Goal: Information Seeking & Learning: Check status

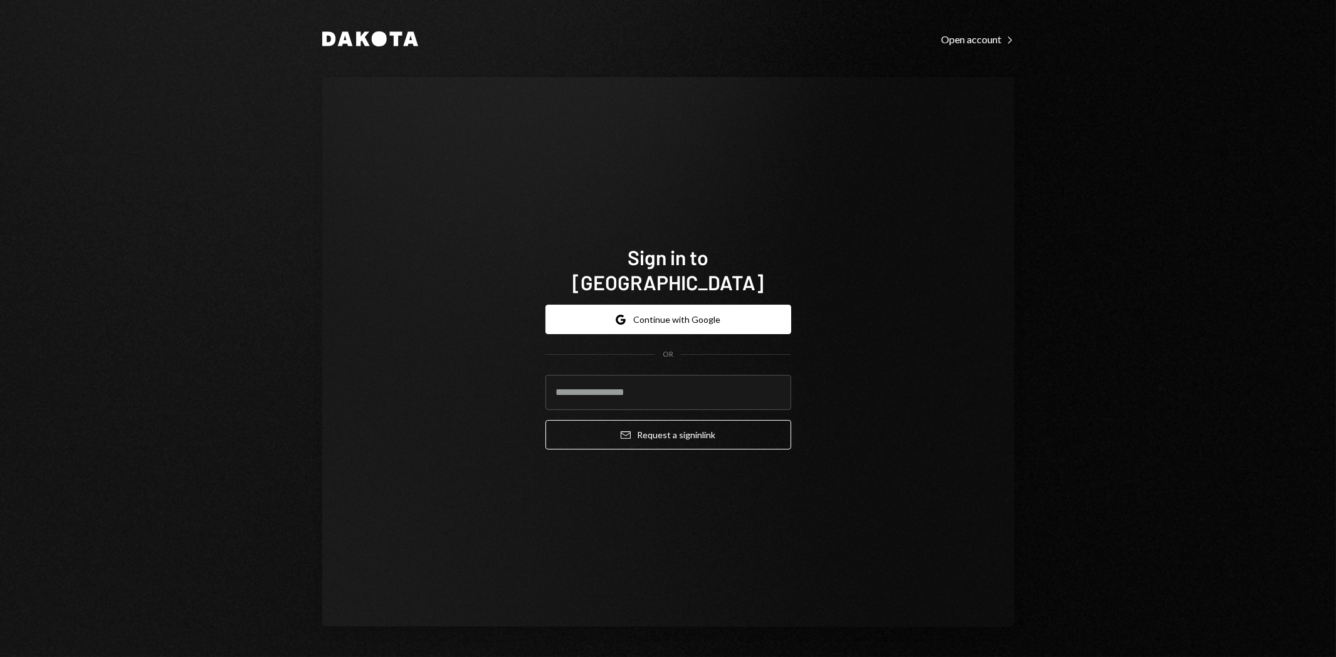
click at [632, 375] on input "email" at bounding box center [669, 392] width 246 height 35
type input "**********"
click at [672, 420] on button "Email Request a sign in link" at bounding box center [669, 434] width 246 height 29
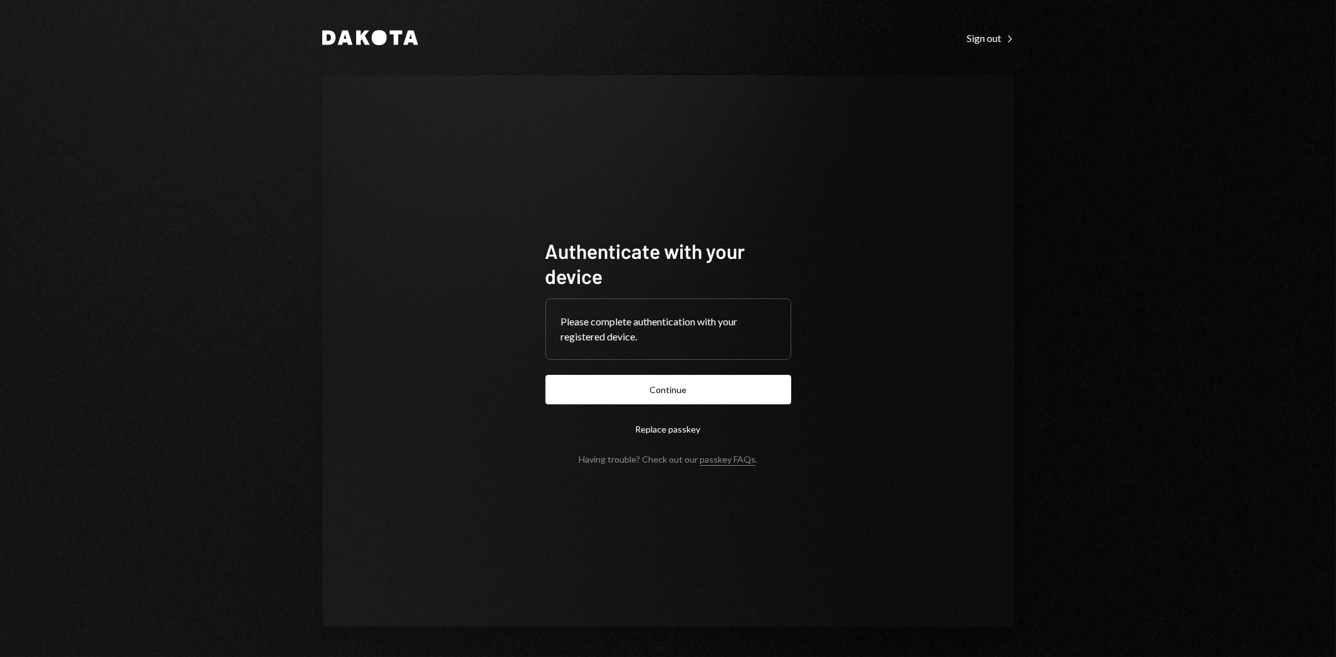
click at [738, 400] on button "Continue" at bounding box center [669, 389] width 246 height 29
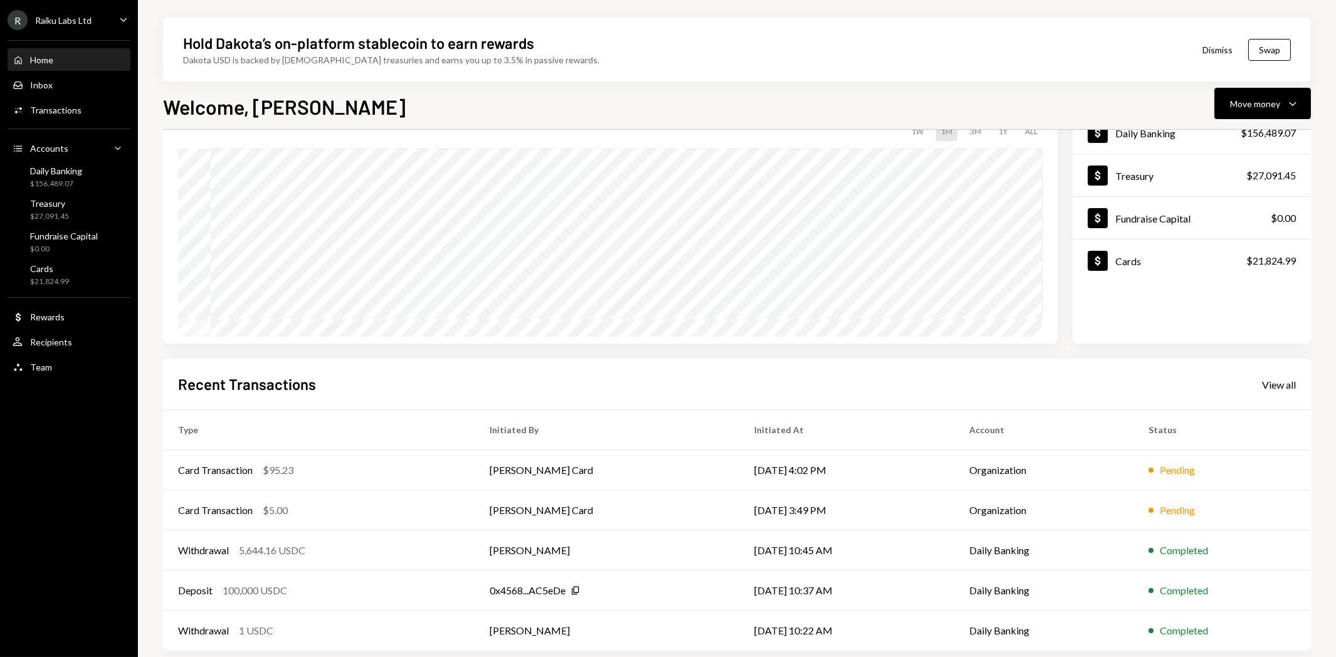
scroll to position [98, 0]
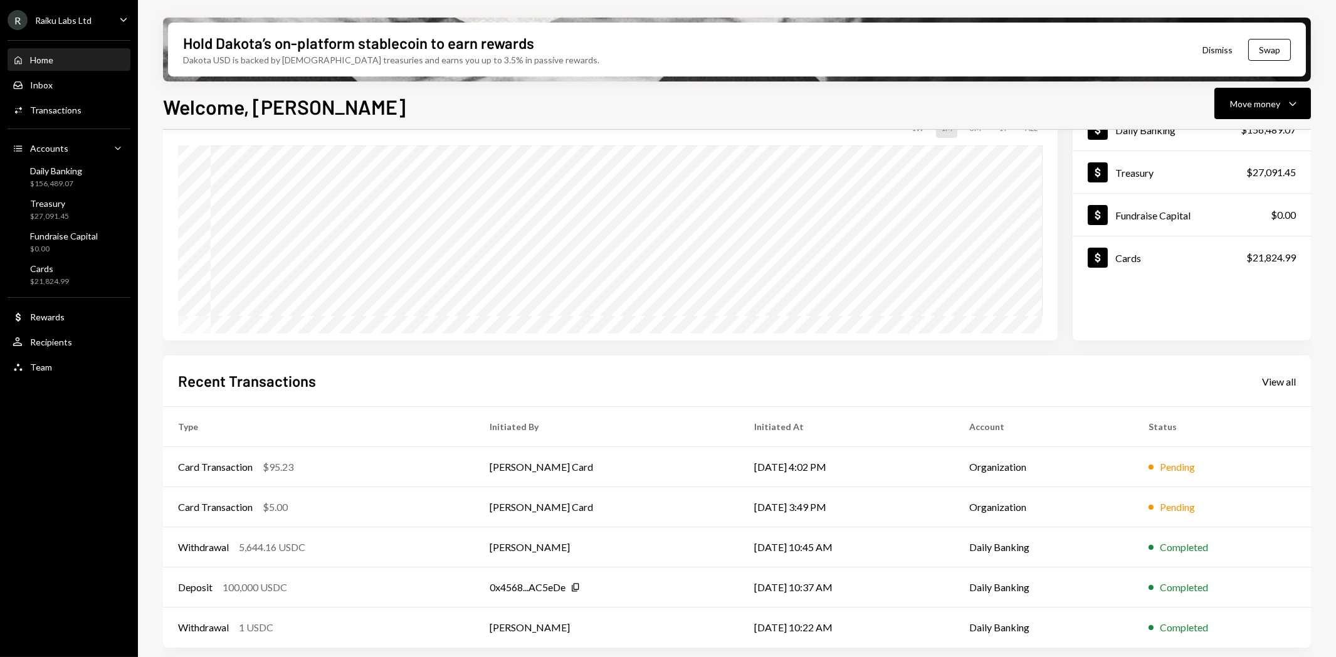
click at [1290, 380] on div "View all" at bounding box center [1279, 382] width 34 height 13
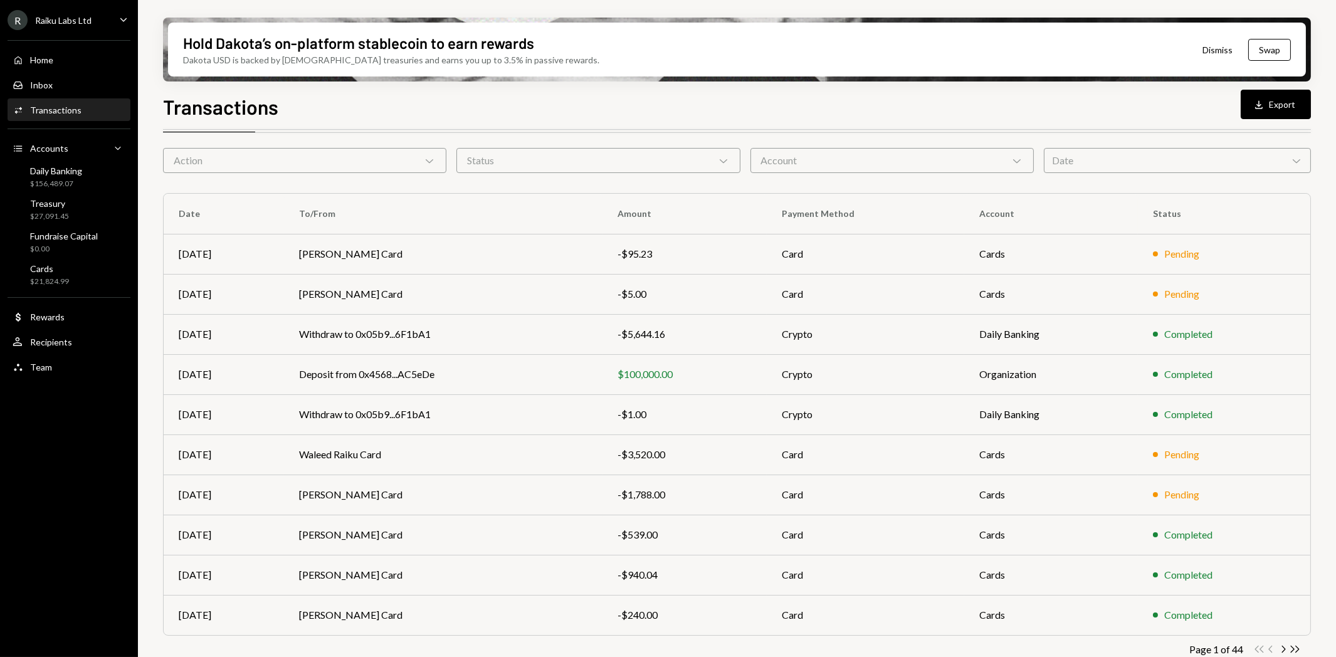
scroll to position [56, 0]
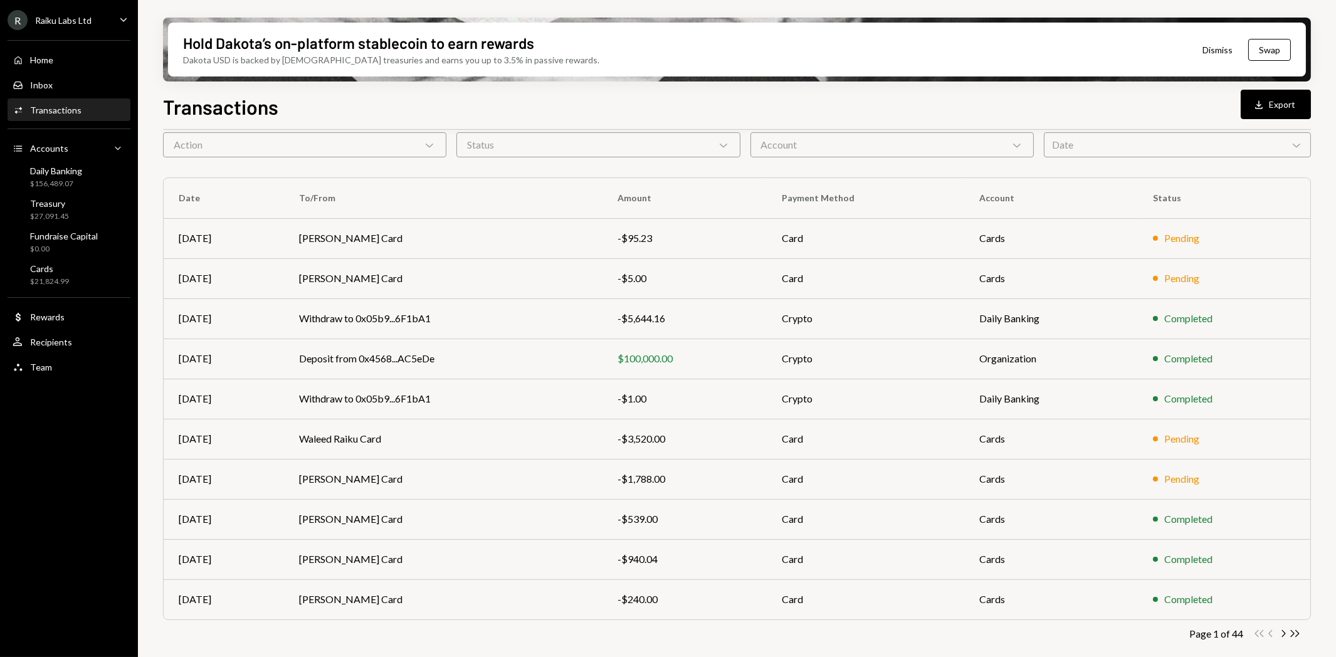
click at [1280, 630] on icon "Chevron Right" at bounding box center [1283, 634] width 12 height 12
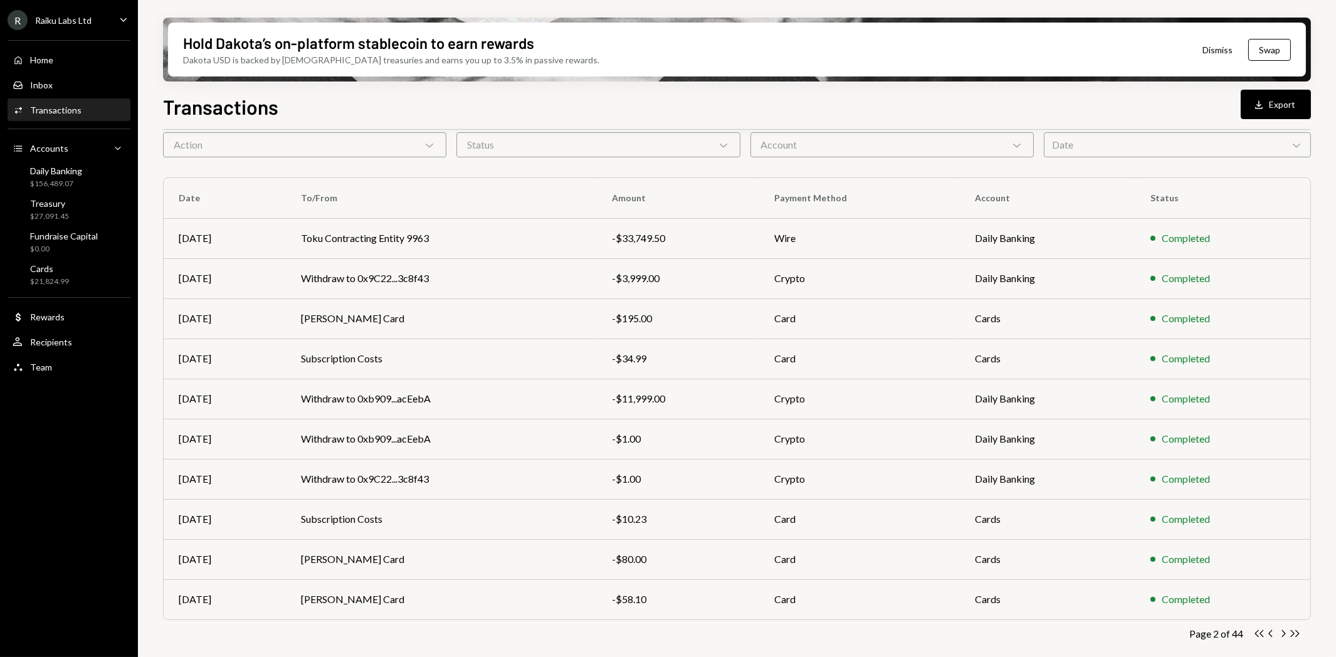
click at [1283, 630] on icon "Chevron Right" at bounding box center [1283, 634] width 12 height 12
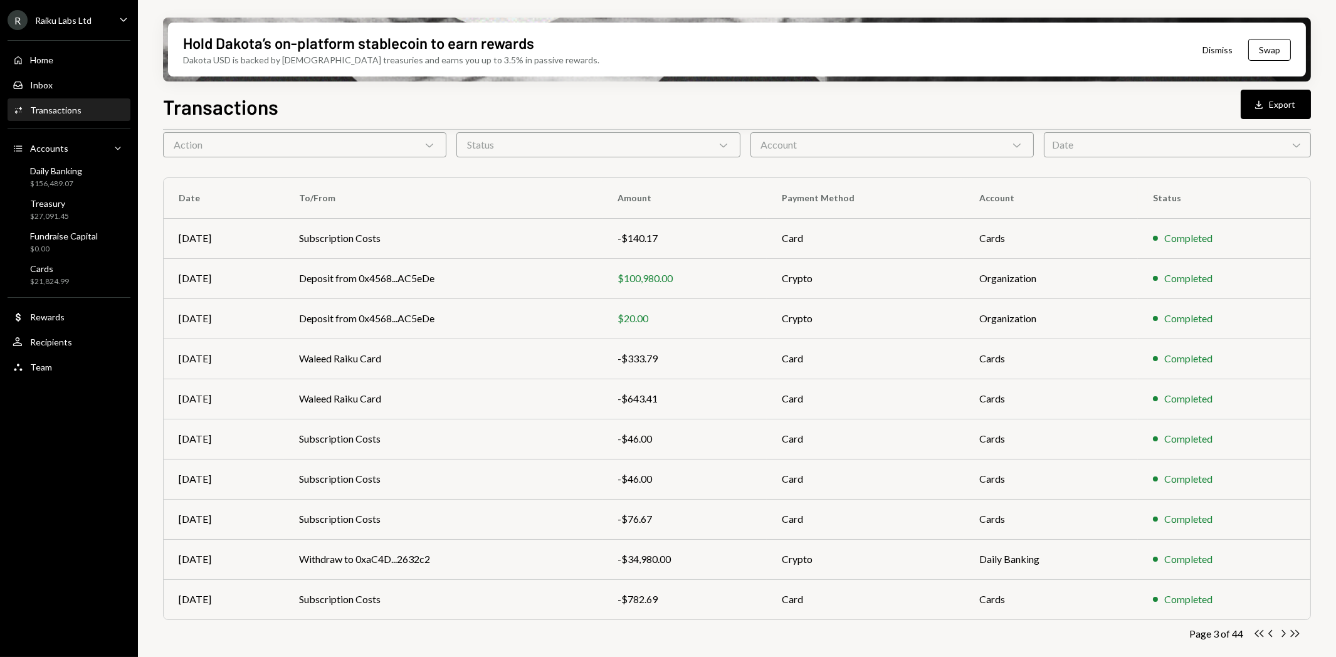
click at [1282, 632] on icon "Chevron Right" at bounding box center [1283, 634] width 12 height 12
click at [1281, 630] on icon "Chevron Right" at bounding box center [1283, 634] width 12 height 12
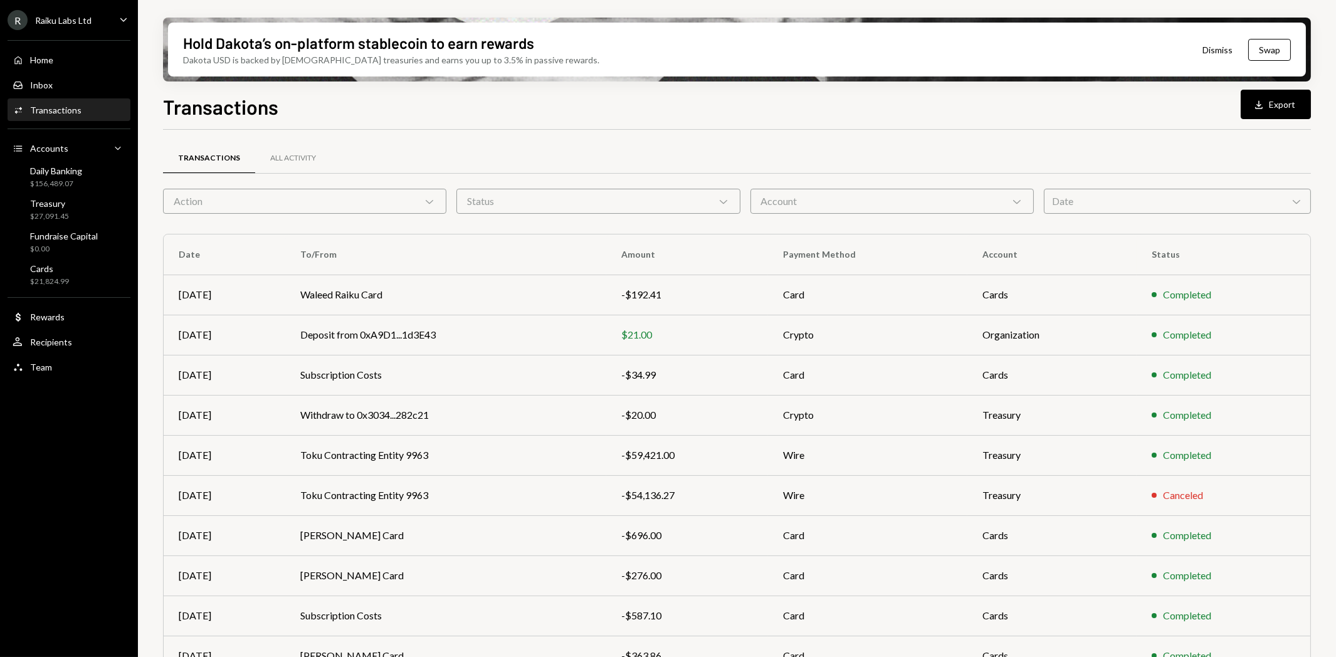
click at [394, 337] on td "Deposit from 0xA9D1...1d3E43" at bounding box center [445, 335] width 321 height 40
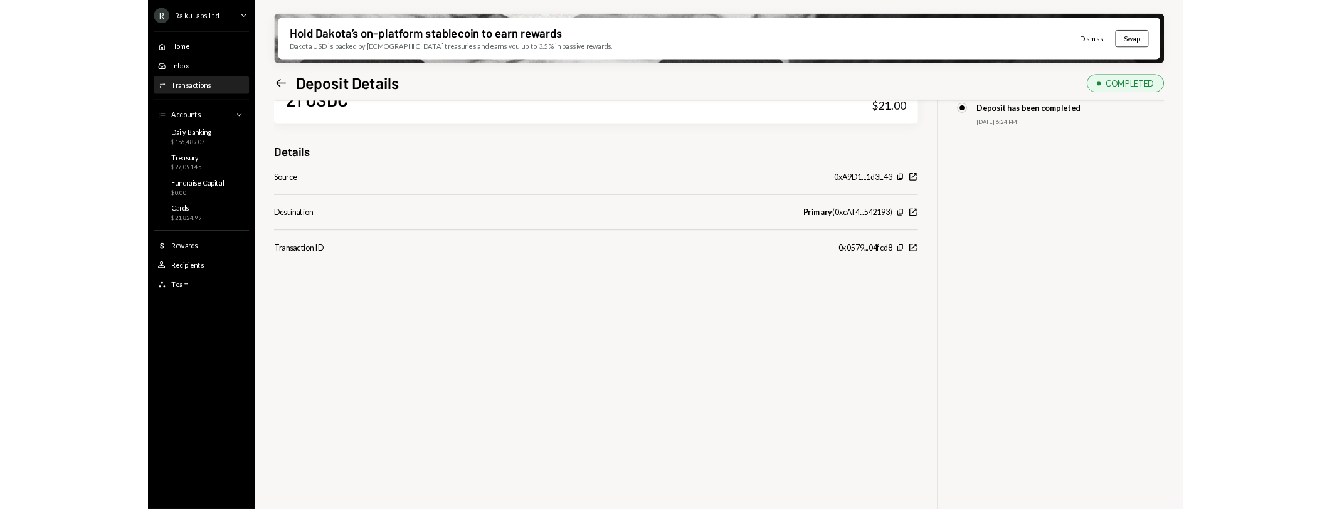
scroll to position [100, 0]
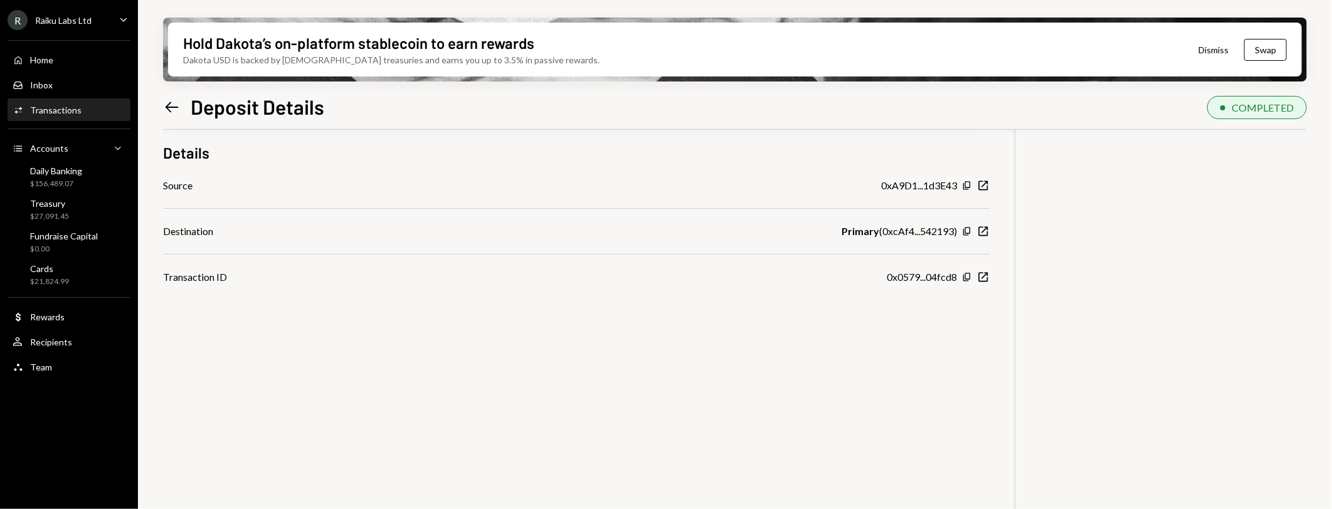
click at [945, 320] on div "21 USDC USD $21.00 Details Source 0xA9D1...1d3E43 Copy New Window Destination P…" at bounding box center [735, 283] width 1144 height 509
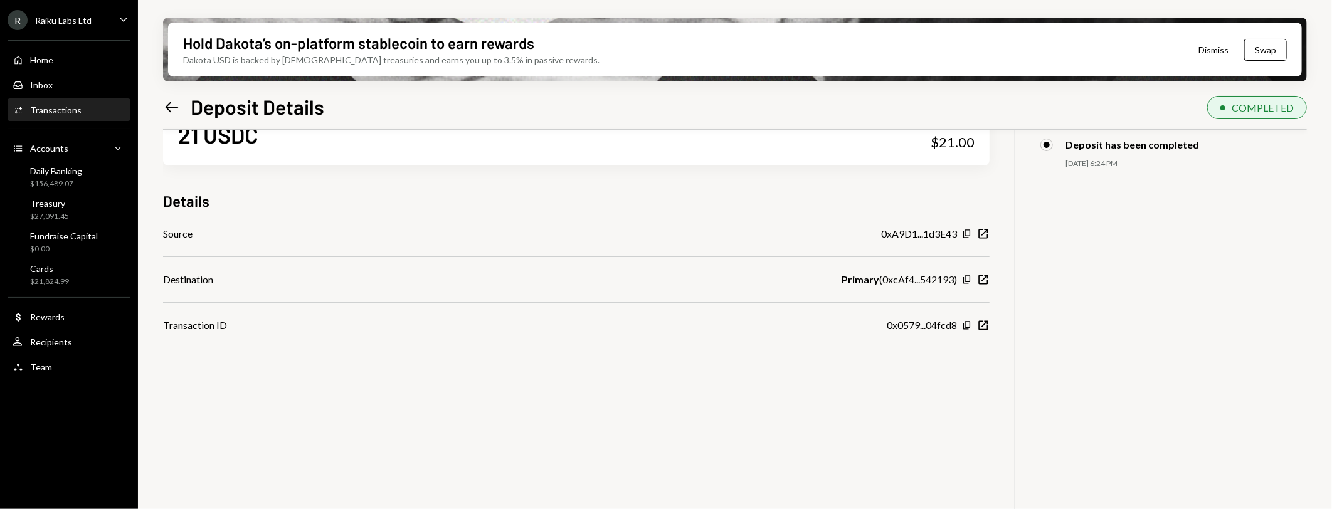
scroll to position [0, 0]
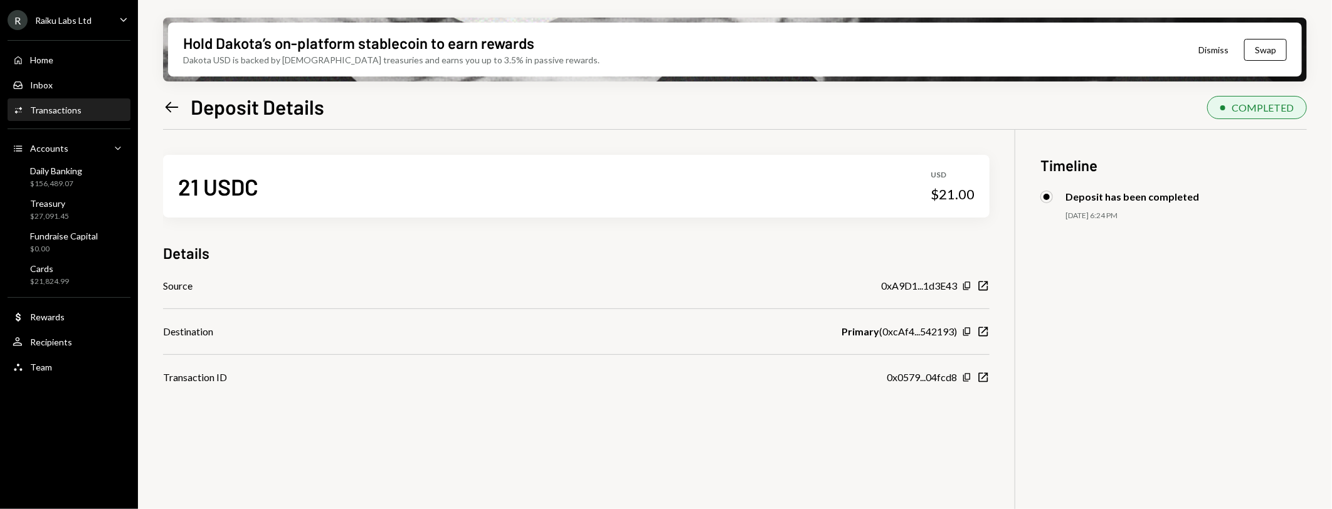
click at [169, 104] on icon "Left Arrow" at bounding box center [172, 107] width 18 height 18
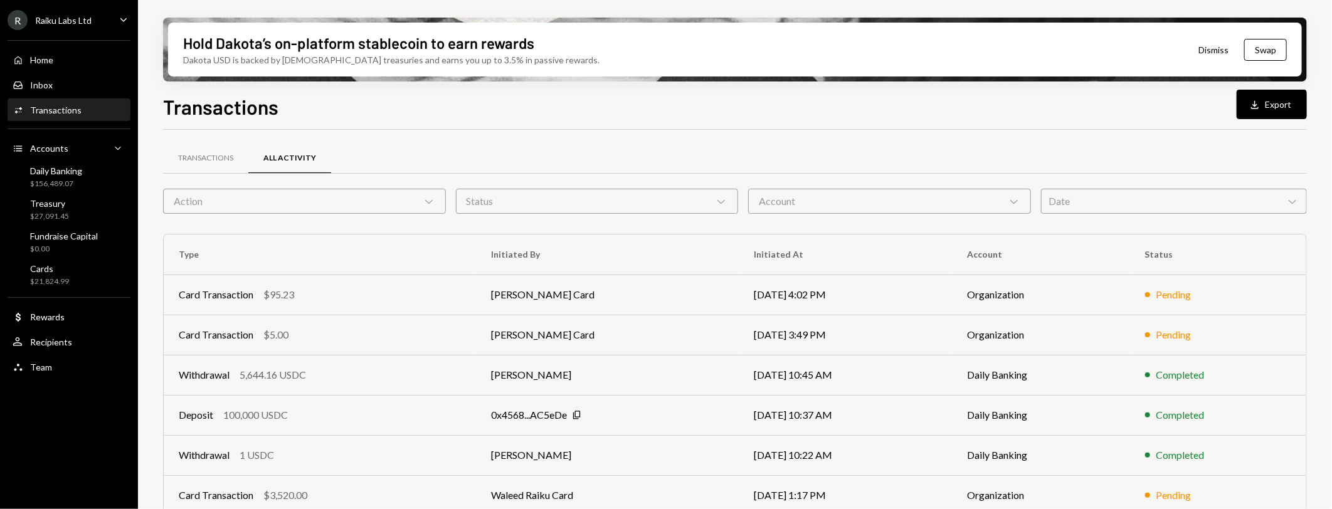
click at [286, 418] on div "100,000 USDC" at bounding box center [255, 415] width 65 height 15
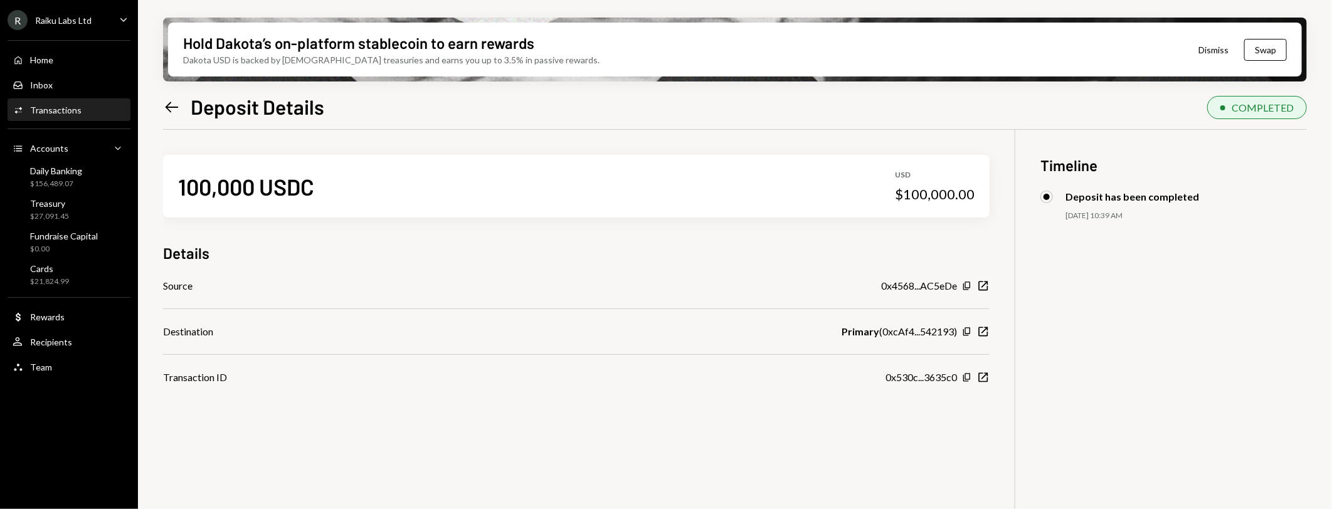
click at [73, 17] on div "Raiku Labs Ltd" at bounding box center [63, 20] width 56 height 11
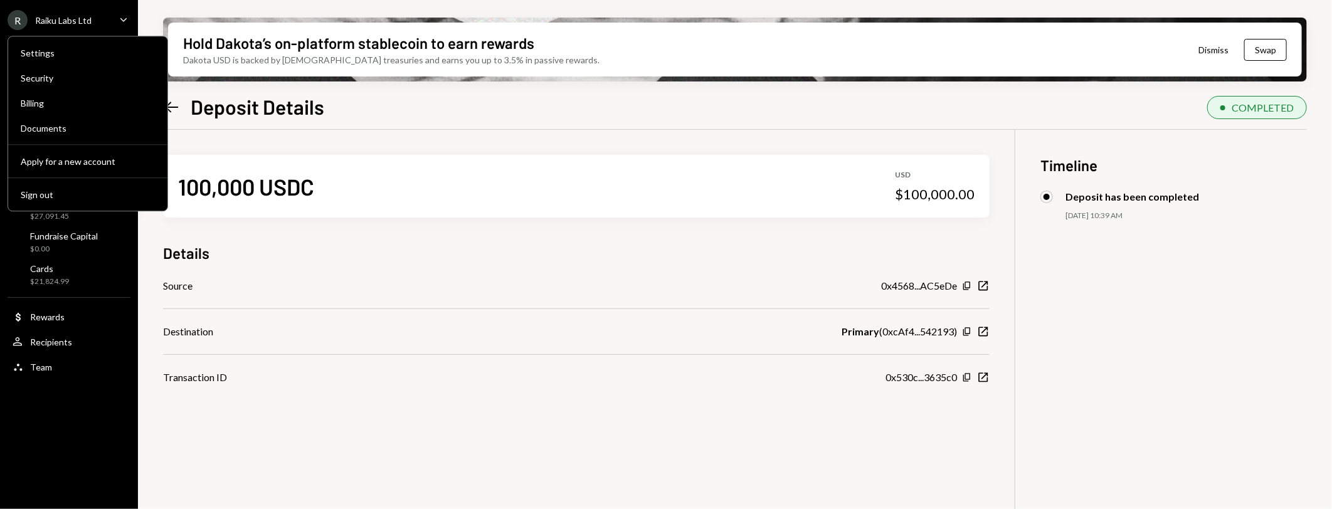
click at [26, 201] on button "Sign out" at bounding box center [87, 195] width 149 height 23
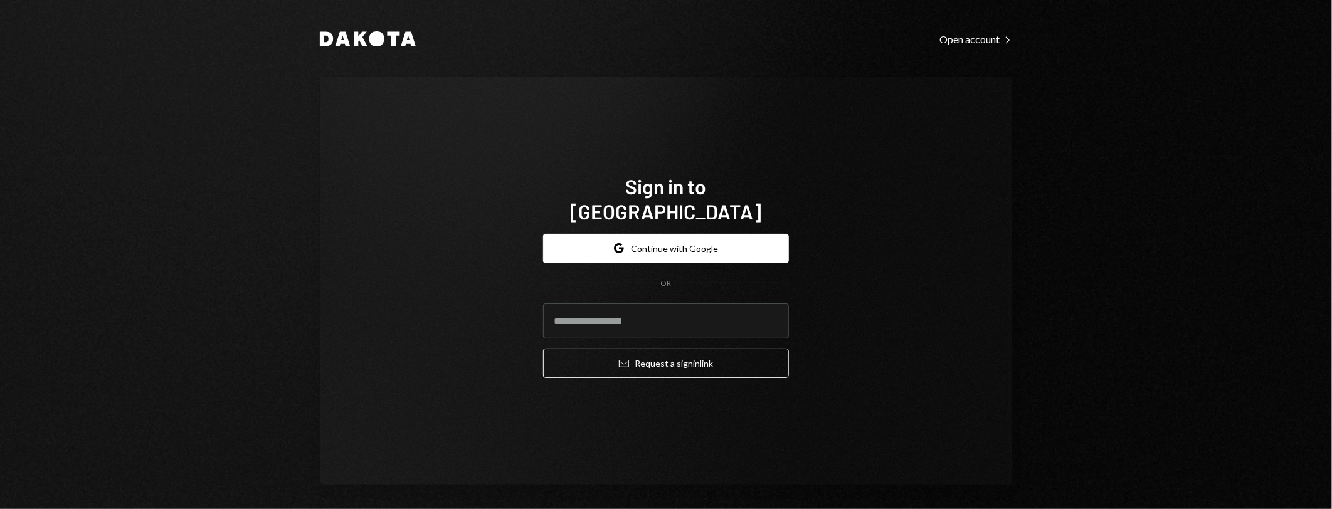
type input "**********"
click at [702, 356] on button "Email Request a sign in link" at bounding box center [666, 363] width 246 height 29
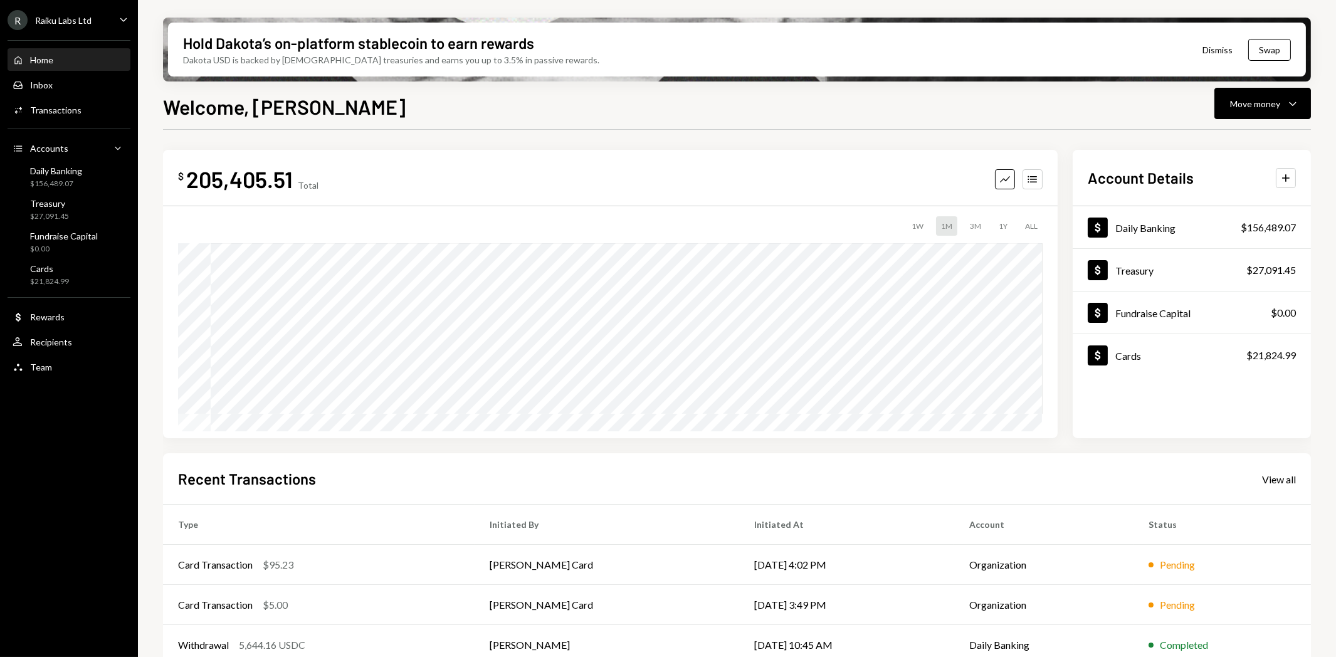
click at [1290, 477] on div "View all" at bounding box center [1279, 479] width 34 height 13
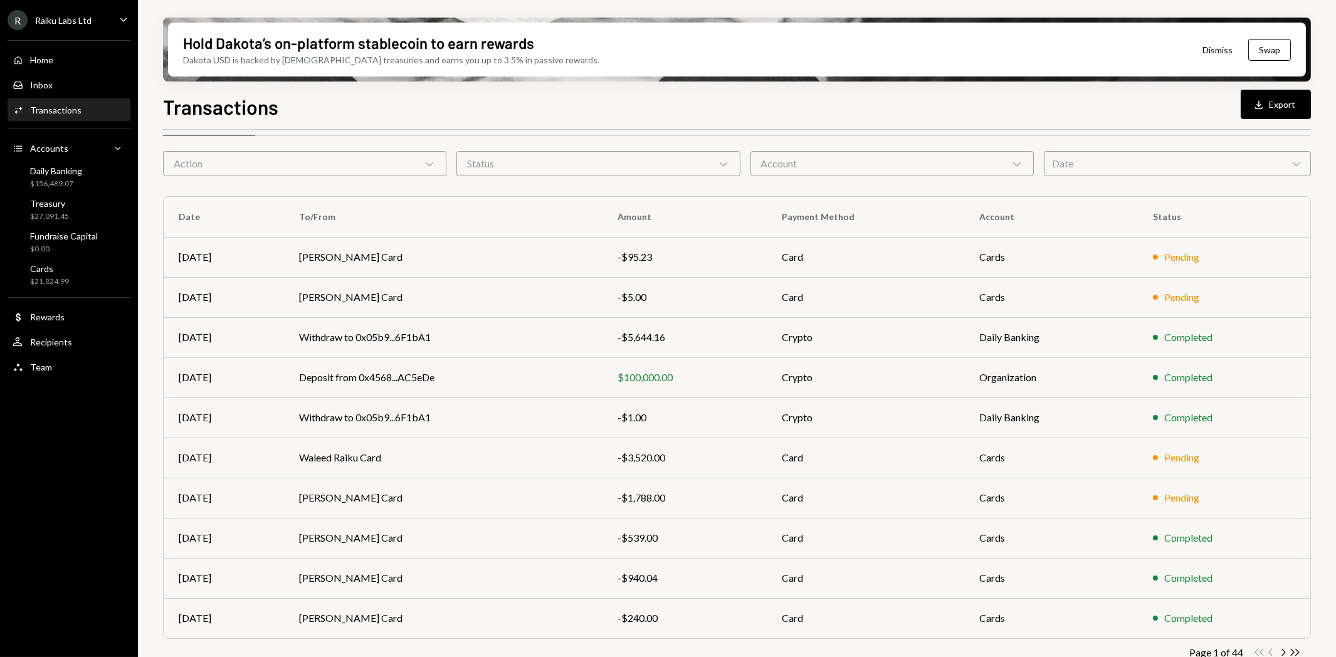
scroll to position [56, 0]
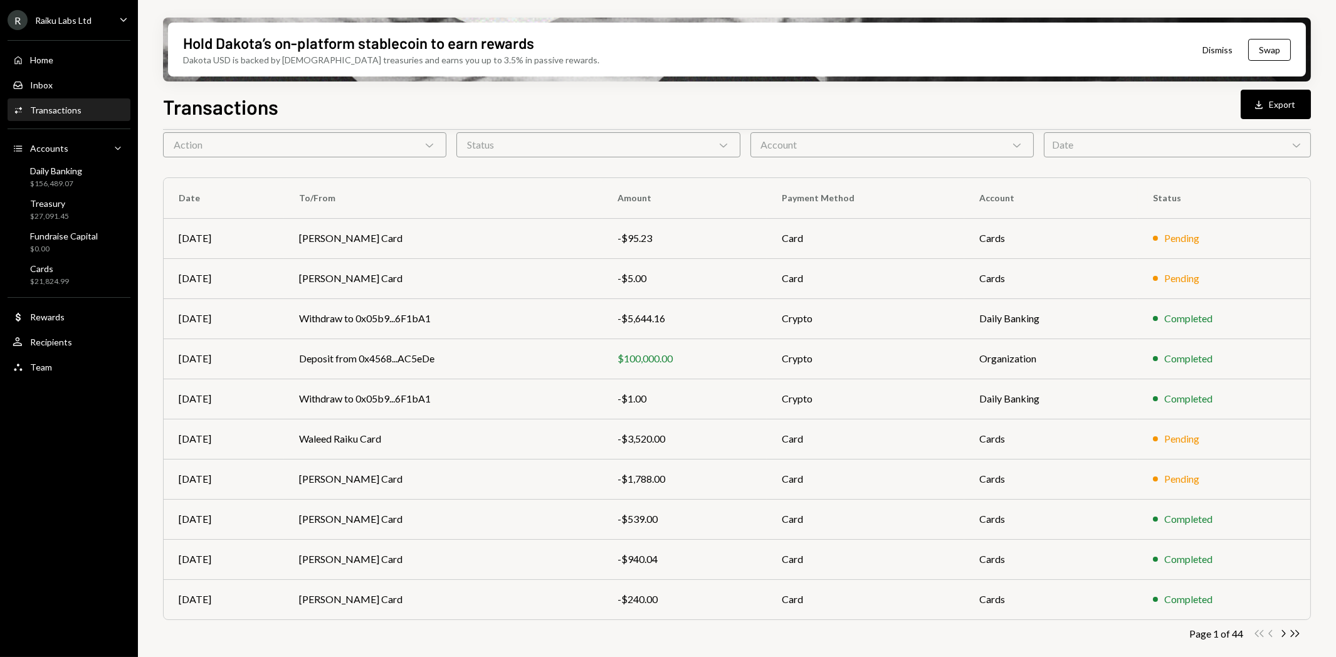
click at [1287, 509] on icon "Chevron Right" at bounding box center [1283, 634] width 12 height 12
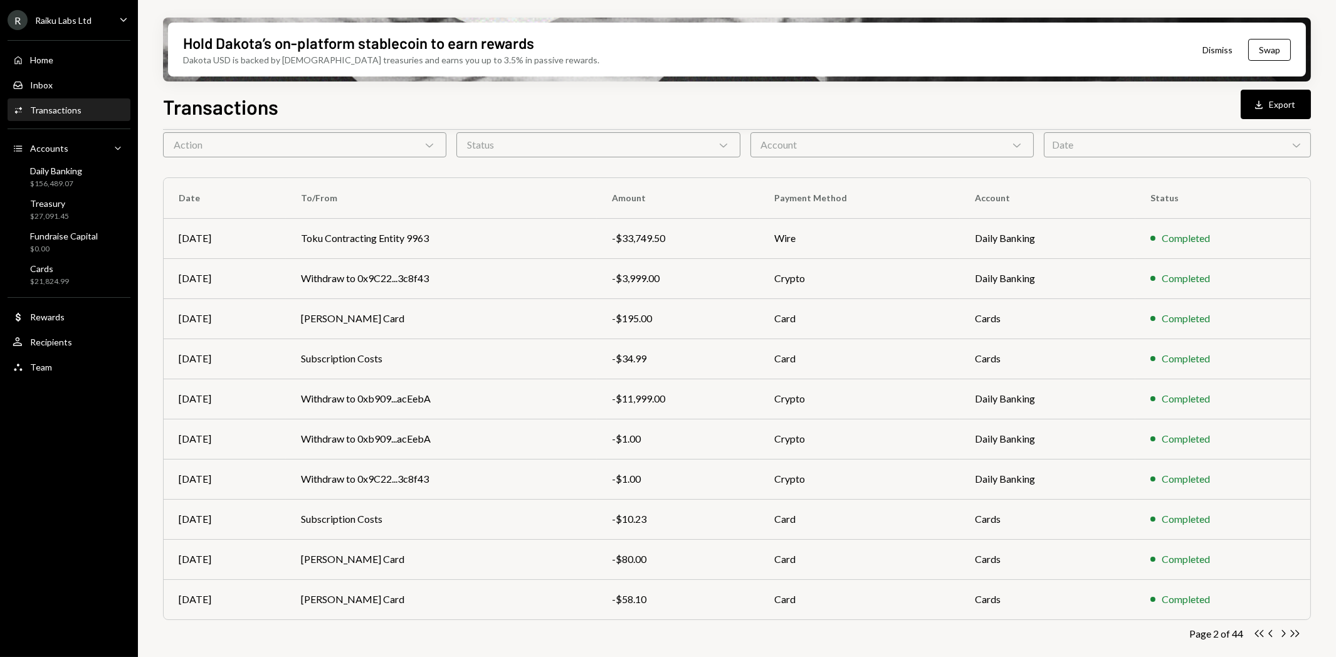
click at [1286, 509] on icon "Chevron Right" at bounding box center [1283, 634] width 12 height 12
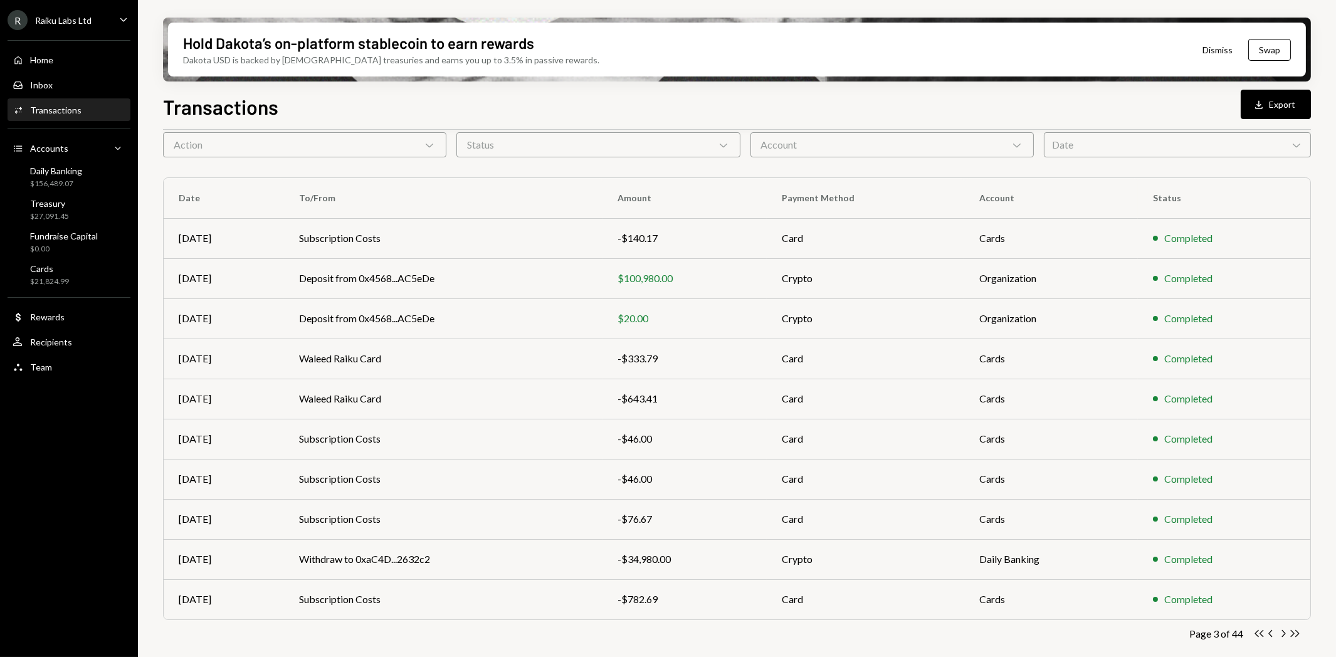
click at [1280, 509] on icon "Chevron Right" at bounding box center [1283, 634] width 12 height 12
click at [334, 509] on td "Deposit from 0xA9D1...1d3E43" at bounding box center [444, 559] width 319 height 40
